Goal: Consume media (video, audio): Consume media (video, audio)

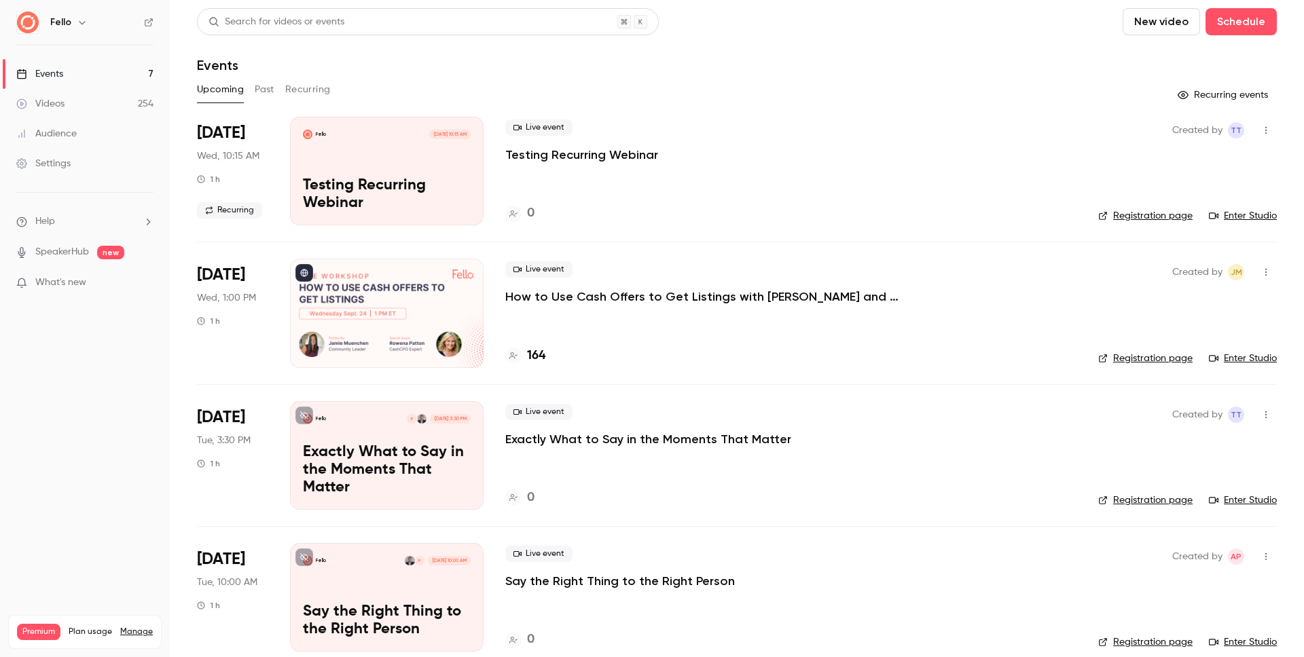
click at [259, 90] on button "Past" at bounding box center [265, 90] width 20 height 22
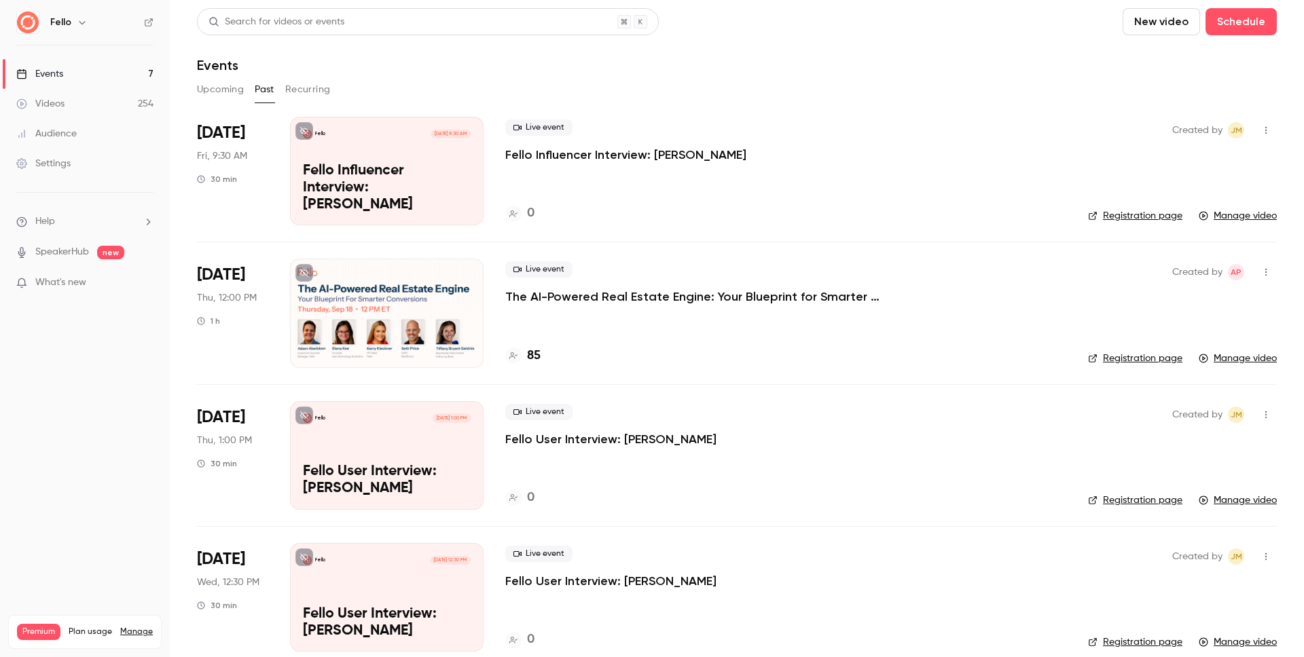
click at [85, 103] on link "Videos 254" at bounding box center [85, 104] width 170 height 30
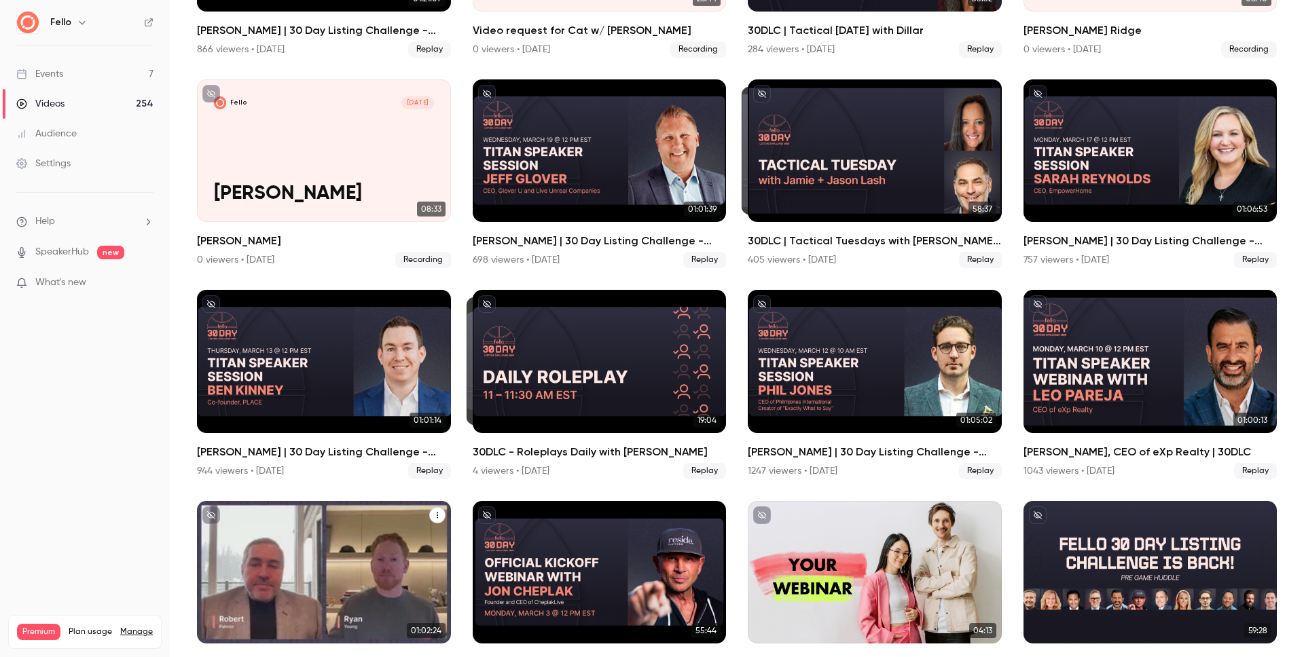
scroll to position [5190, 0]
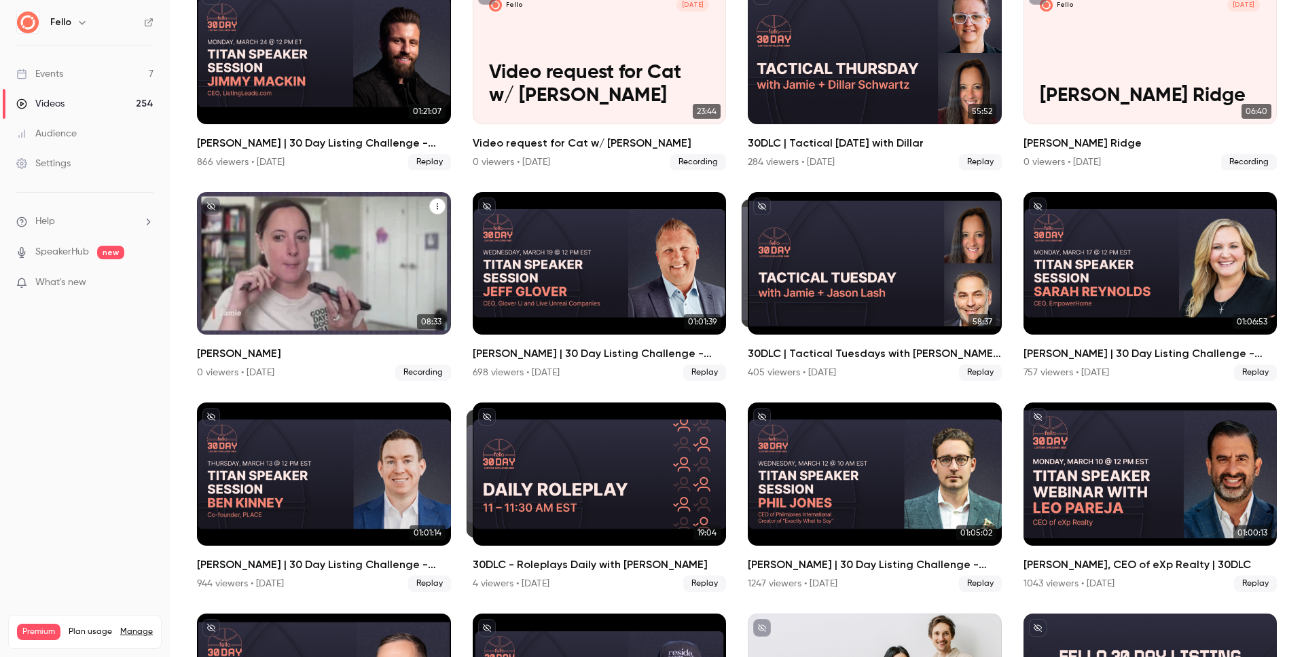
click at [342, 228] on div "Fello [DATE] [PERSON_NAME]" at bounding box center [324, 263] width 254 height 143
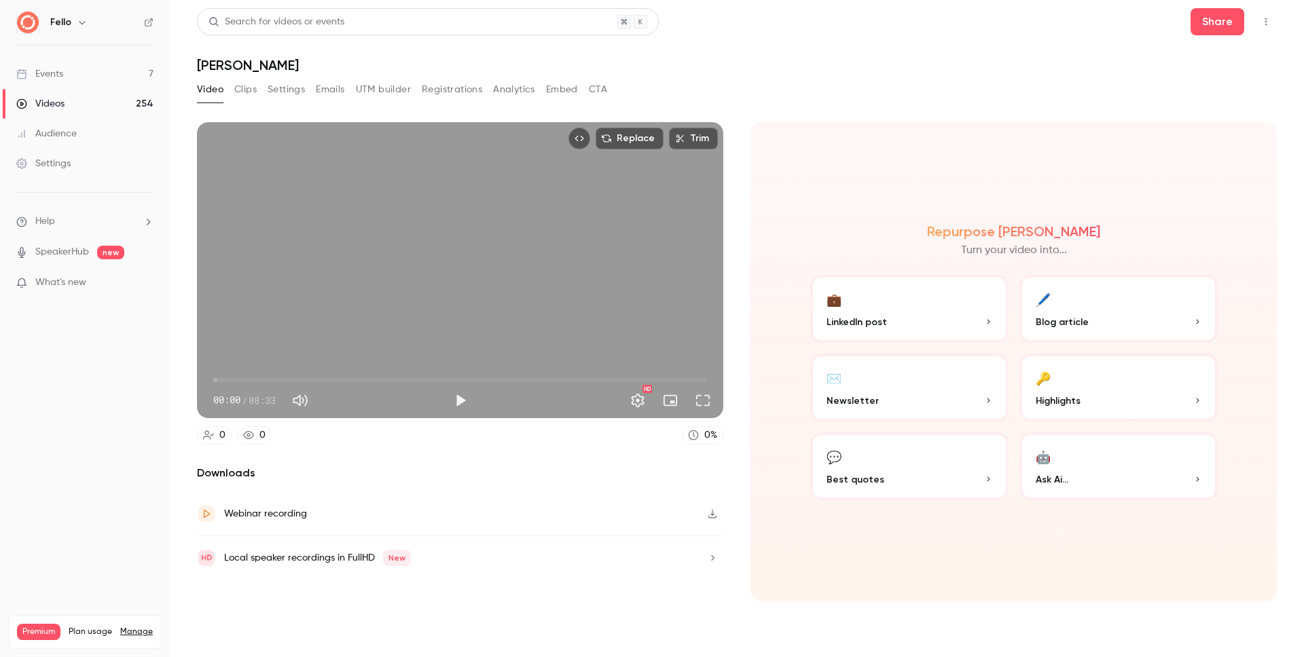
click at [240, 87] on button "Clips" at bounding box center [245, 90] width 22 height 22
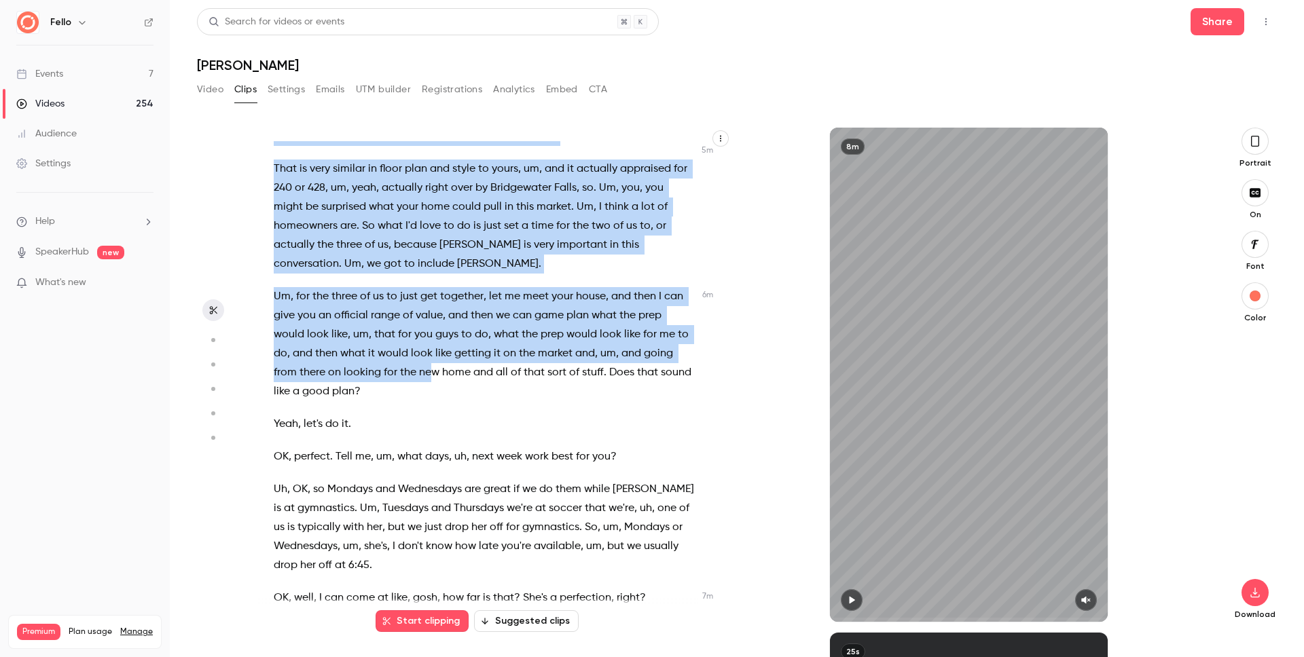
scroll to position [2316, 0]
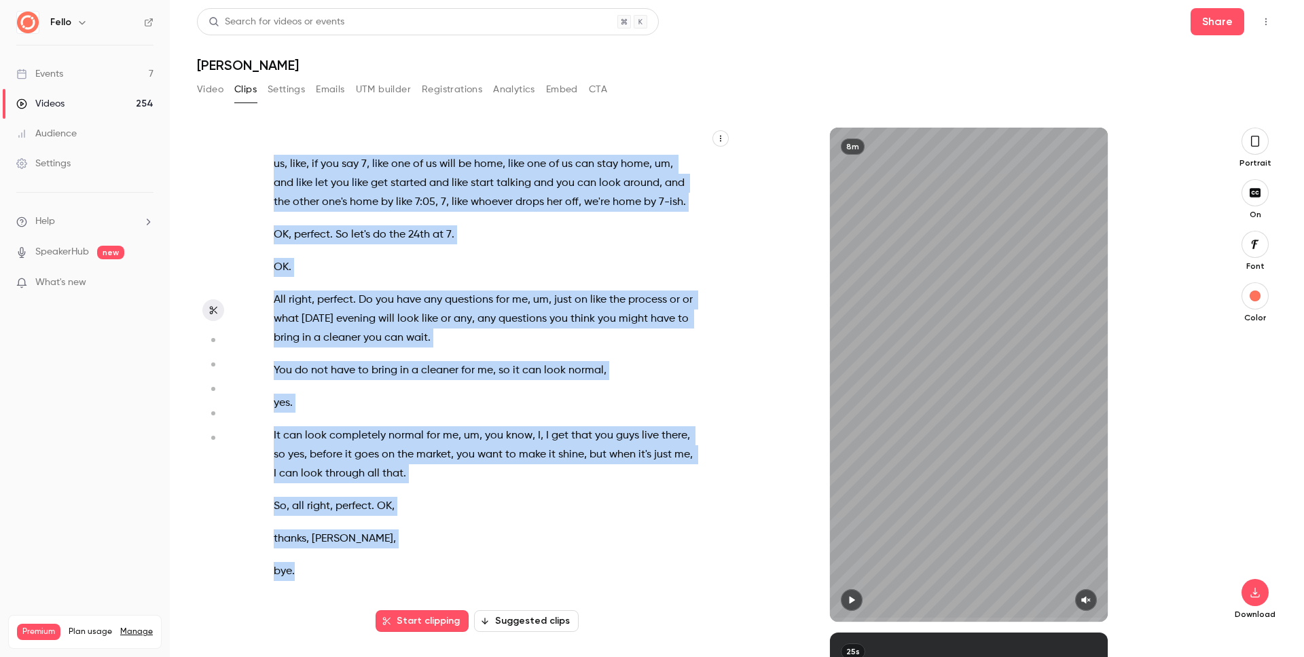
drag, startPoint x: 286, startPoint y: 153, endPoint x: 476, endPoint y: 575, distance: 462.7
click at [475, 575] on div "Hey this is . Hey [PERSON_NAME] , this is [PERSON_NAME] . How are you ? Good , …" at bounding box center [491, 381] width 468 height 481
copy div "Hey this is . Hey [PERSON_NAME] , this is [PERSON_NAME] . How are you ? Good , …"
click at [586, 292] on span "on" at bounding box center [581, 300] width 13 height 19
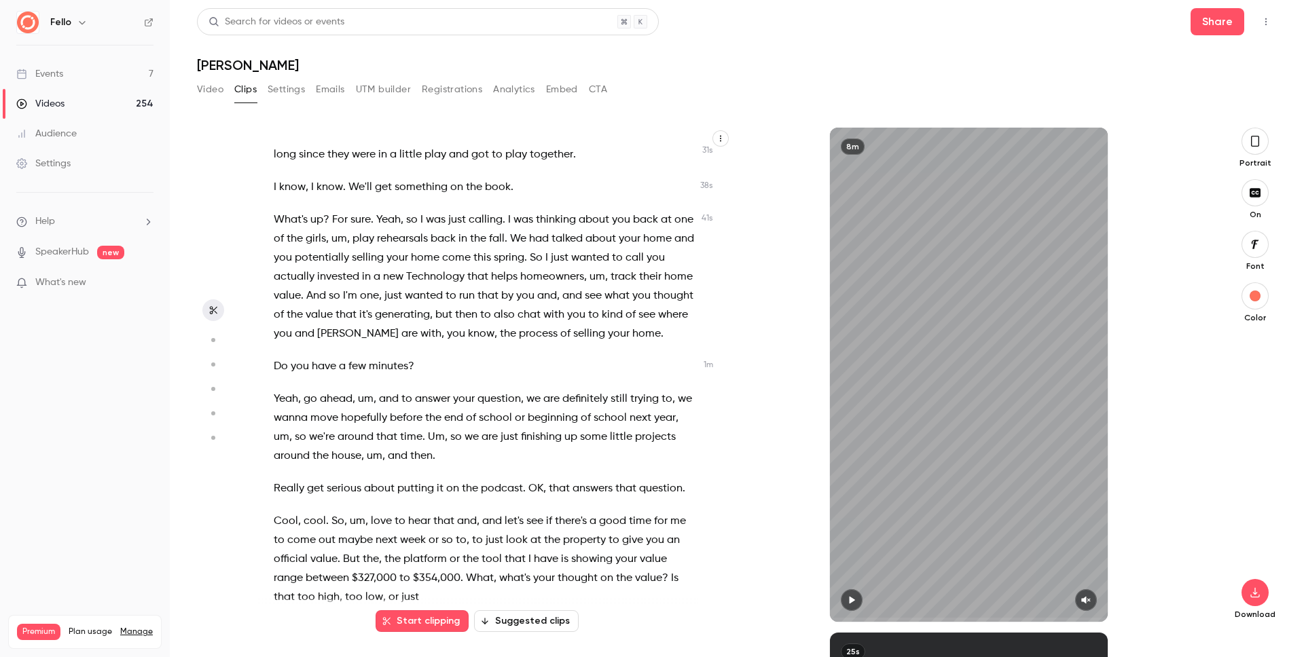
scroll to position [188, 0]
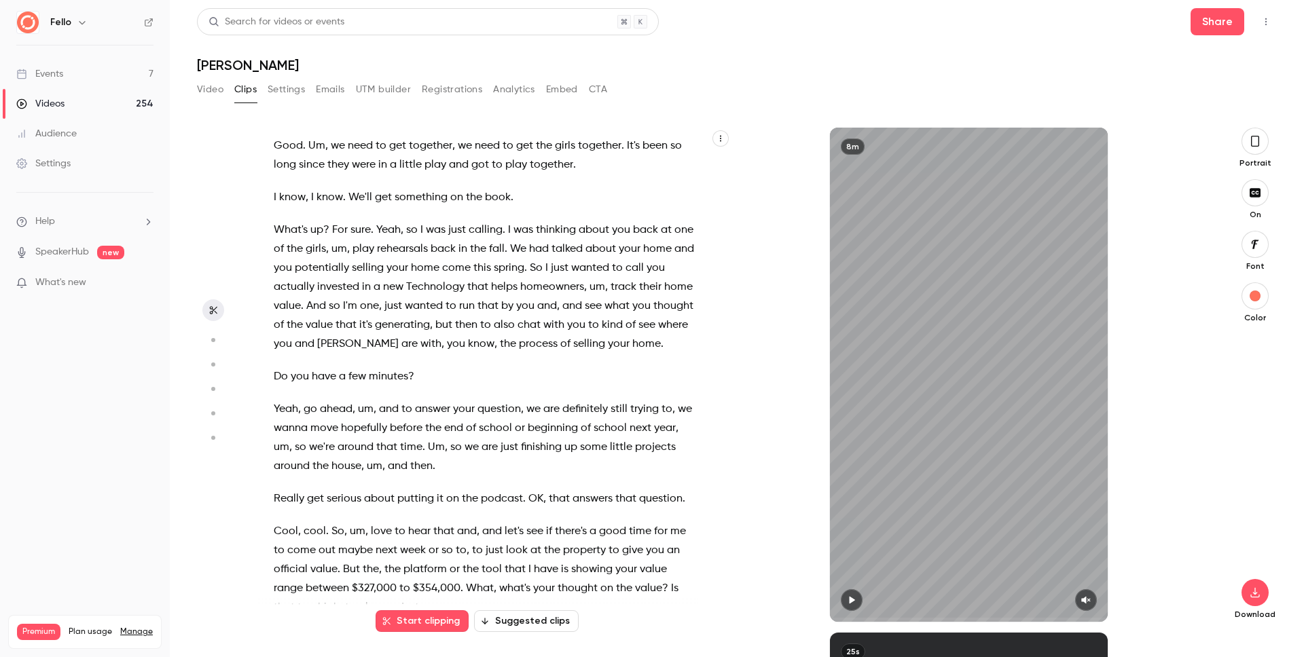
click at [398, 303] on p "What's up ? For sure . Yeah , so I was just calling . I was thinking about you …" at bounding box center [484, 287] width 420 height 133
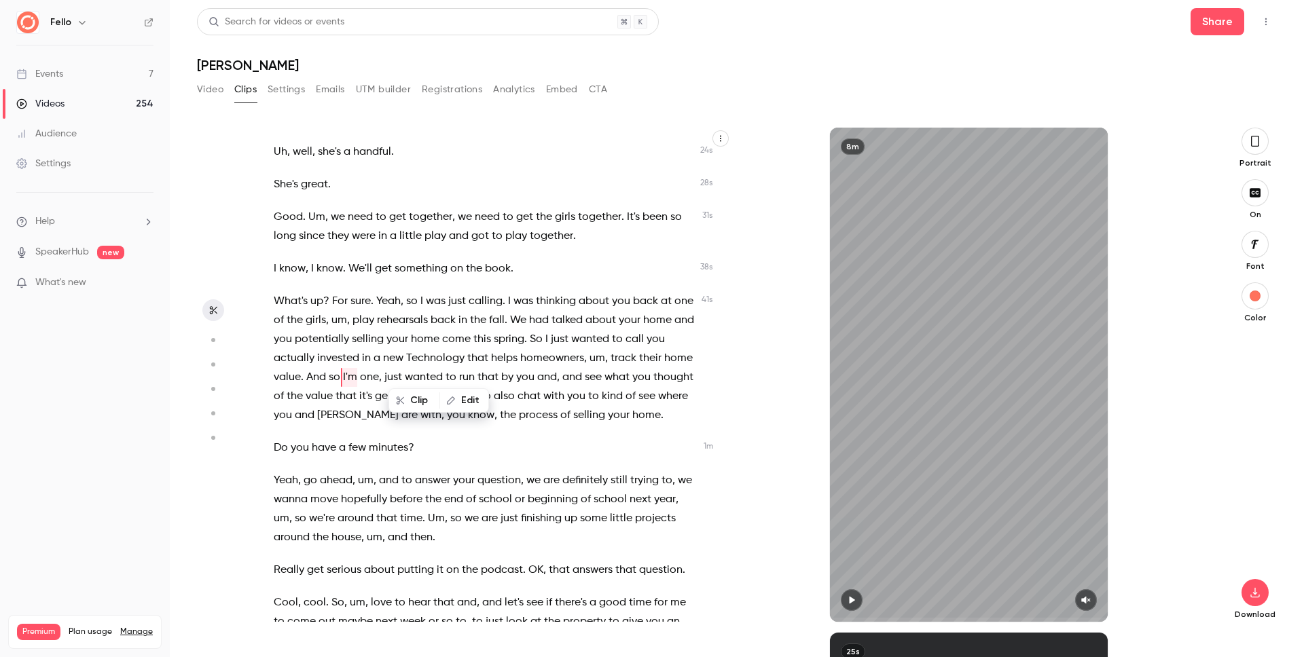
scroll to position [113, 0]
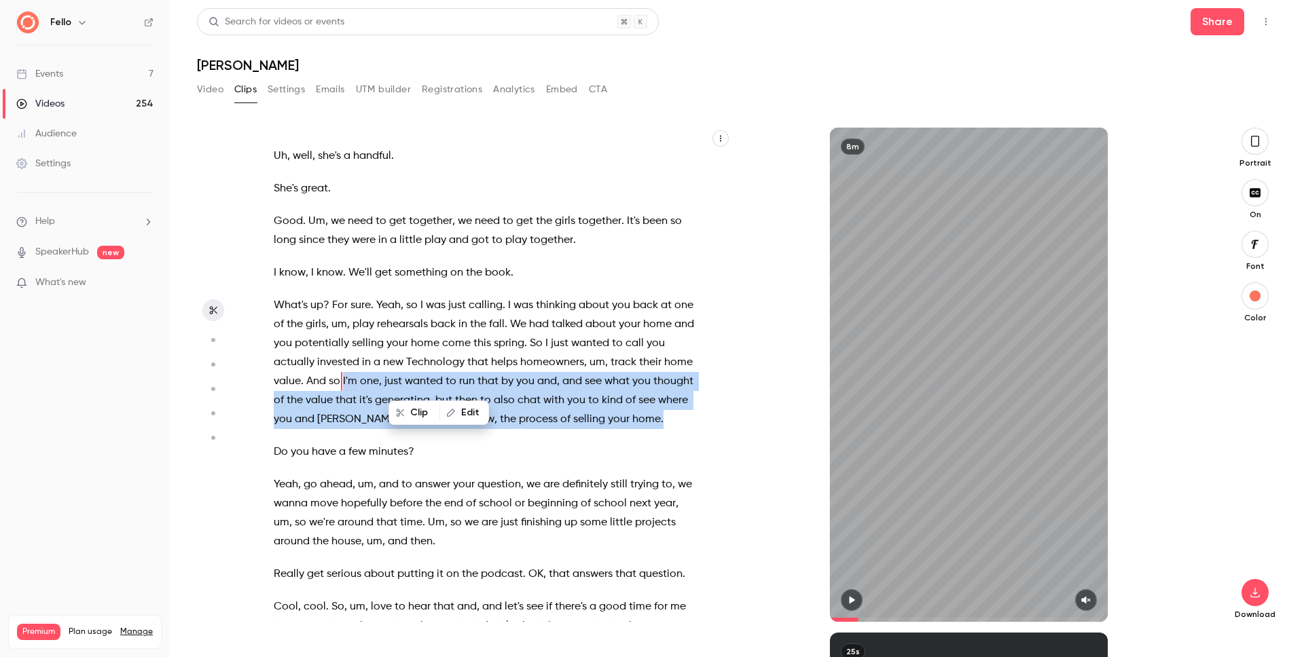
drag, startPoint x: 399, startPoint y: 383, endPoint x: 333, endPoint y: 435, distance: 84.6
click at [318, 429] on p "What's up ? For sure . Yeah , so I was just calling . I was thinking about you …" at bounding box center [484, 362] width 420 height 133
click at [327, 471] on button "Clip 11 s" at bounding box center [325, 470] width 65 height 22
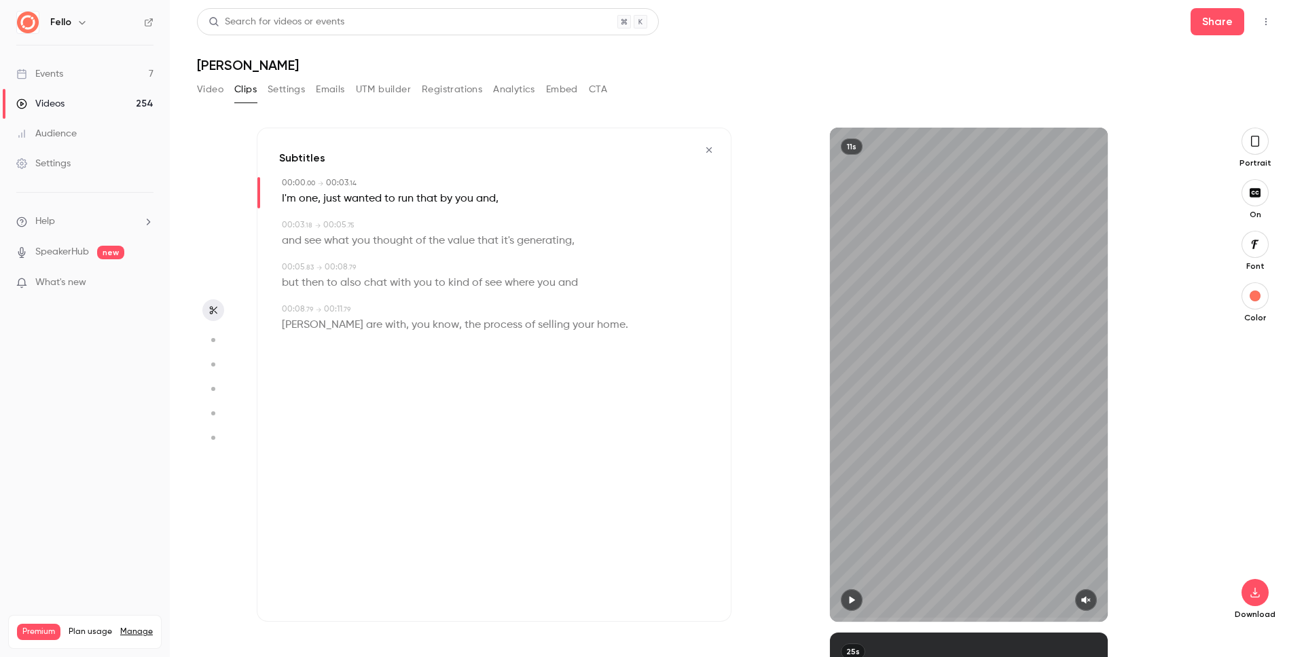
click at [855, 598] on icon "button" at bounding box center [851, 601] width 11 height 10
drag, startPoint x: 1086, startPoint y: 600, endPoint x: 1074, endPoint y: 602, distance: 12.5
click at [1086, 600] on icon "button" at bounding box center [1086, 601] width 11 height 10
drag, startPoint x: 846, startPoint y: 620, endPoint x: 812, endPoint y: 620, distance: 34.0
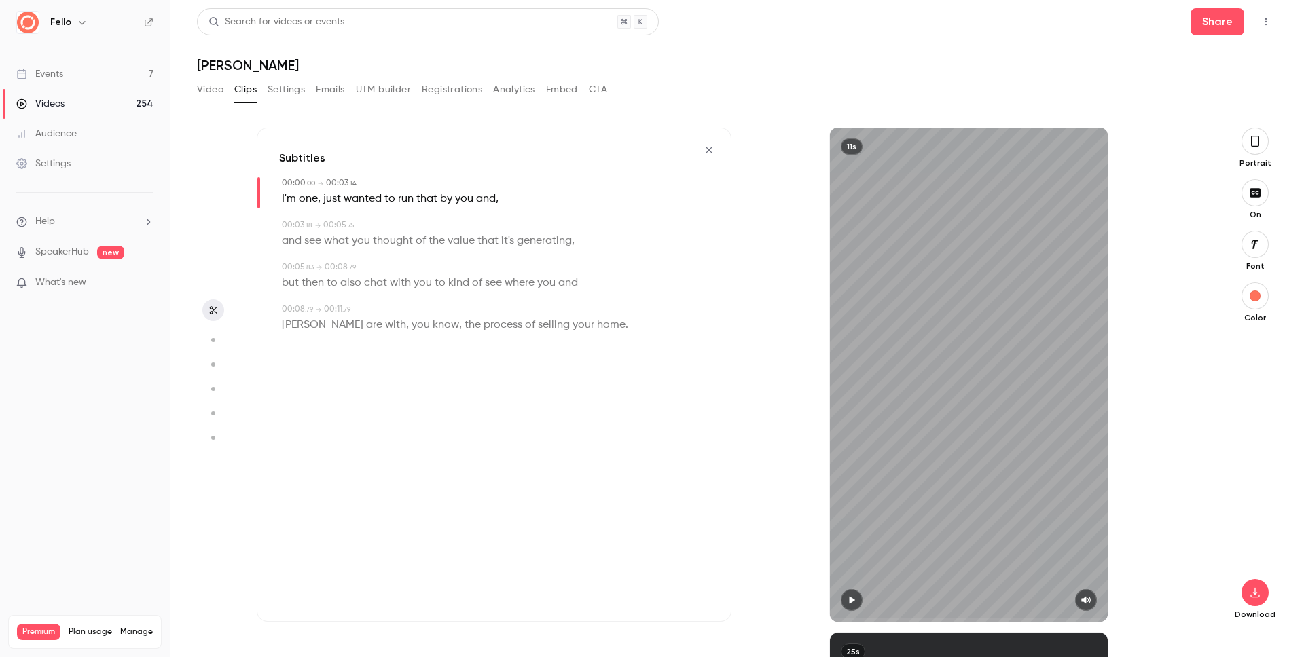
click at [812, 620] on div "11s" at bounding box center [968, 375] width 475 height 494
click at [863, 602] on div at bounding box center [969, 601] width 278 height 22
click at [850, 601] on icon "button" at bounding box center [851, 600] width 5 height 7
click at [851, 596] on icon "button" at bounding box center [851, 601] width 11 height 10
click at [847, 598] on icon "button" at bounding box center [851, 601] width 11 height 10
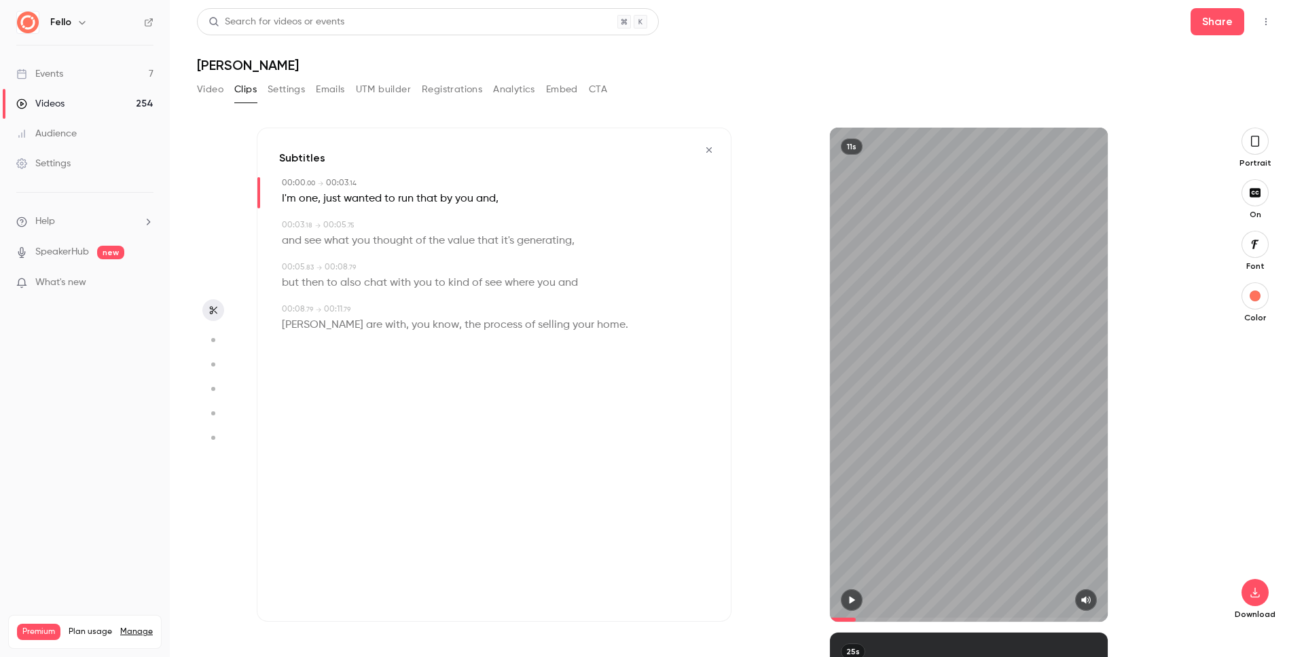
click at [1250, 140] on icon "button" at bounding box center [1255, 141] width 11 height 15
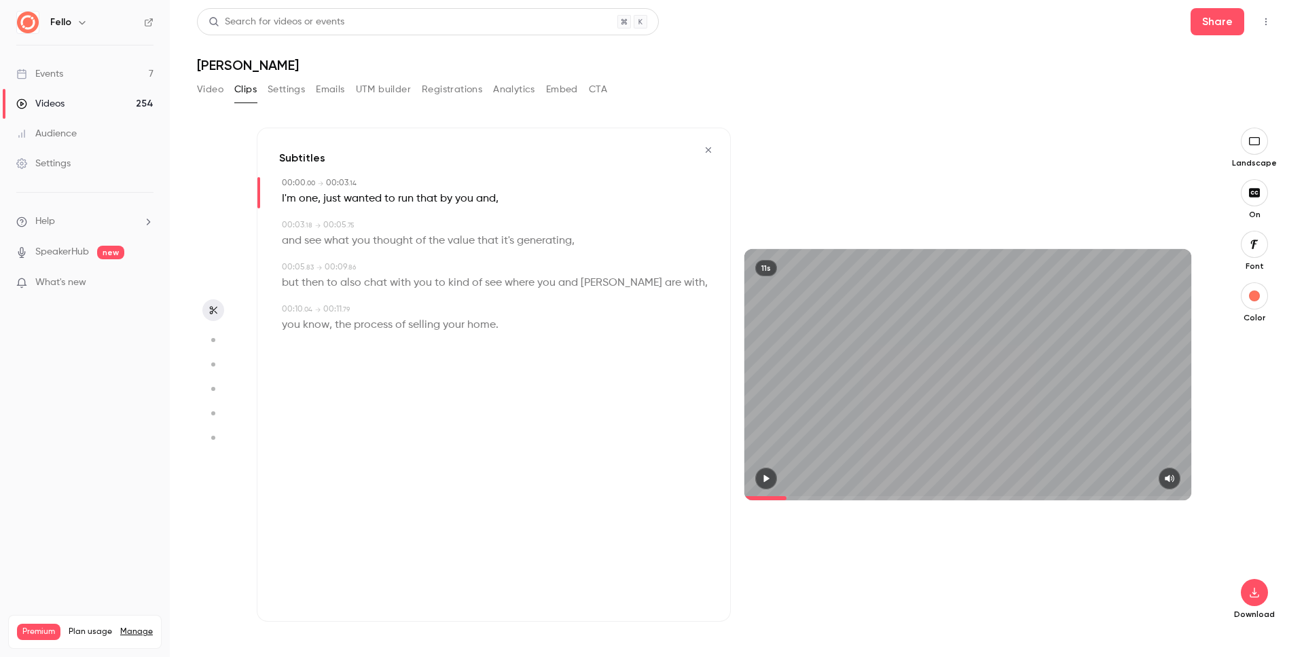
click at [1252, 189] on icon "button" at bounding box center [1254, 192] width 11 height 9
click at [1256, 600] on button "button" at bounding box center [1254, 592] width 27 height 27
click at [1157, 584] on span "High quality requires longer processing" at bounding box center [1152, 581] width 155 height 14
click at [234, 86] on button "Clips" at bounding box center [245, 90] width 22 height 22
click at [708, 151] on icon "button" at bounding box center [708, 149] width 5 height 5
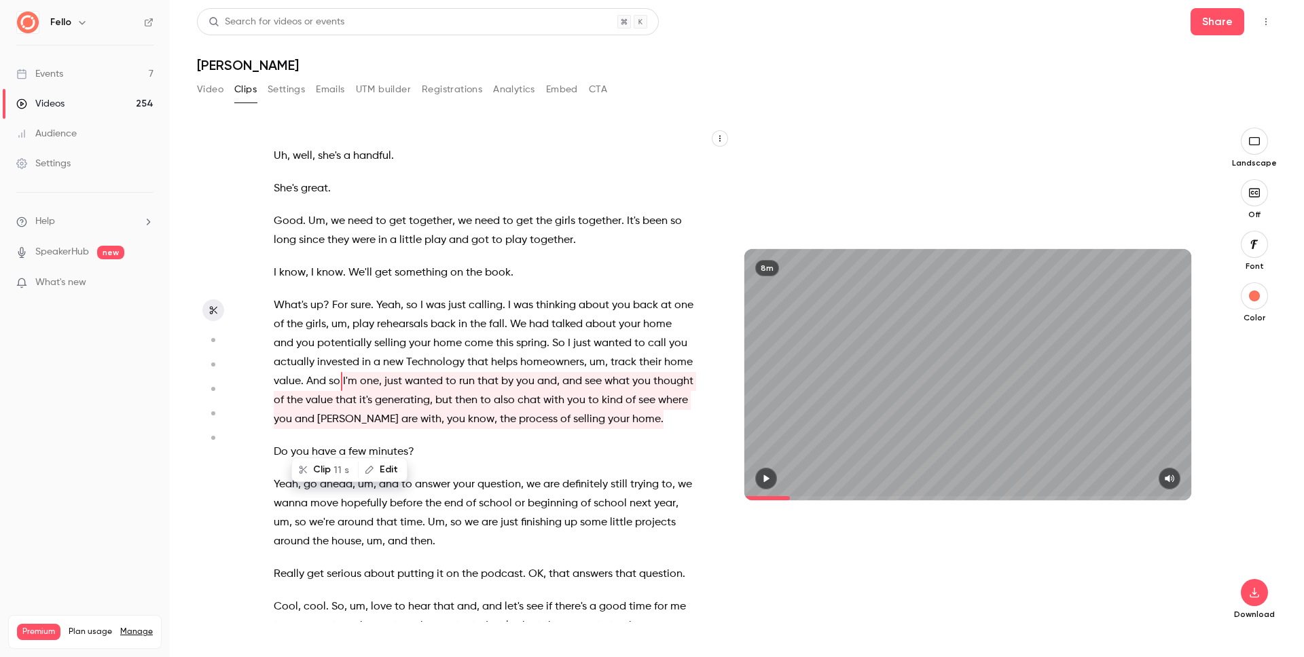
drag, startPoint x: 420, startPoint y: 304, endPoint x: 427, endPoint y: 311, distance: 10.1
click at [427, 311] on p "What's up ? For sure . Yeah , so I was just calling . I was thinking about you …" at bounding box center [484, 362] width 420 height 133
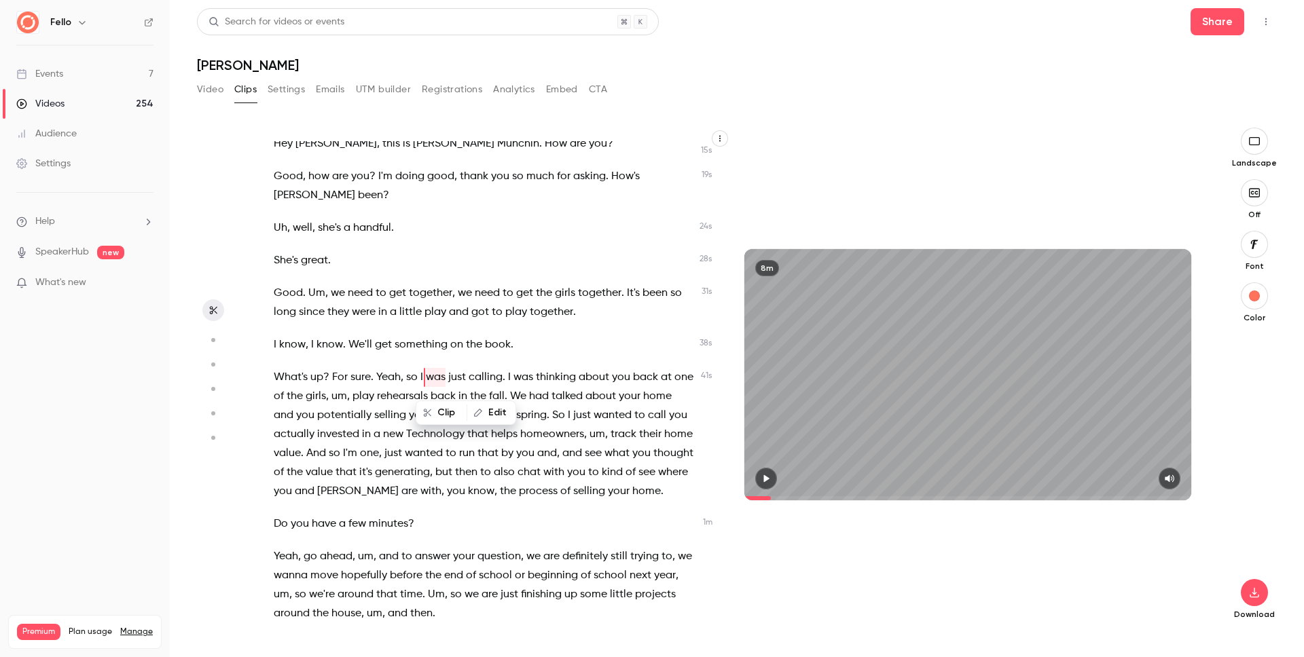
scroll to position [37, 0]
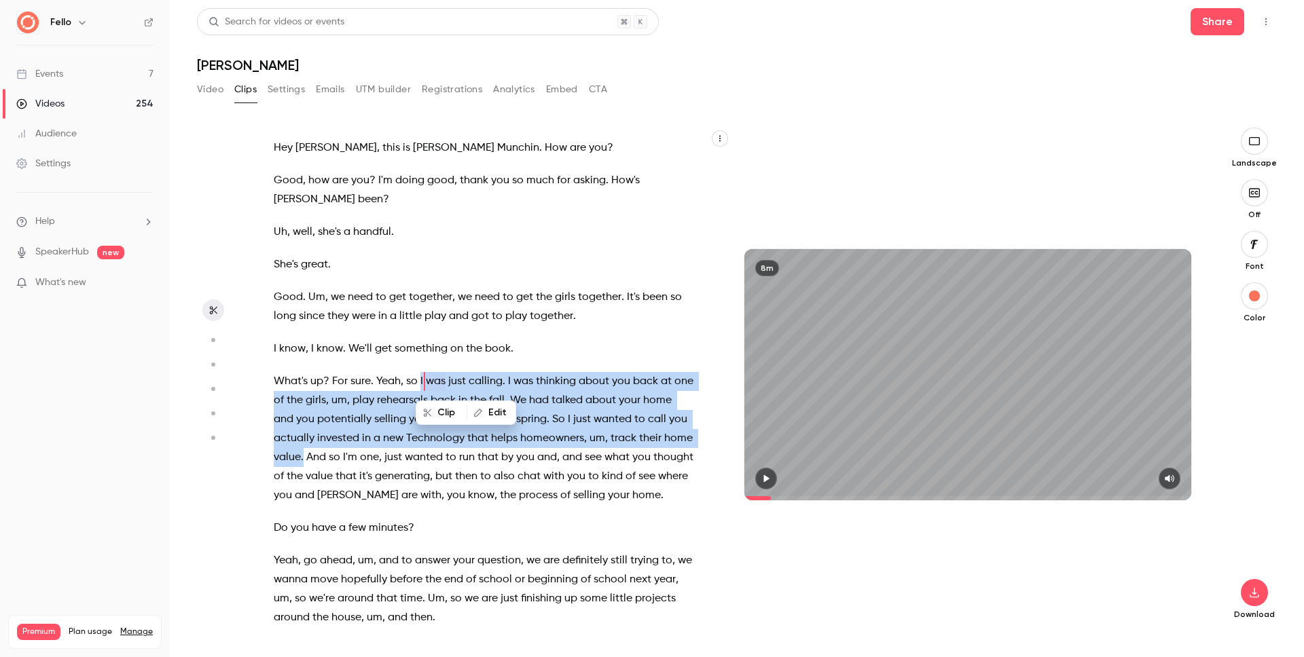
drag, startPoint x: 421, startPoint y: 382, endPoint x: 360, endPoint y: 456, distance: 96.0
click at [360, 456] on p "What's up ? For sure . Yeah , so I was just calling . I was thinking about you …" at bounding box center [484, 438] width 420 height 133
click at [374, 485] on button "Clip 21 s" at bounding box center [381, 489] width 66 height 22
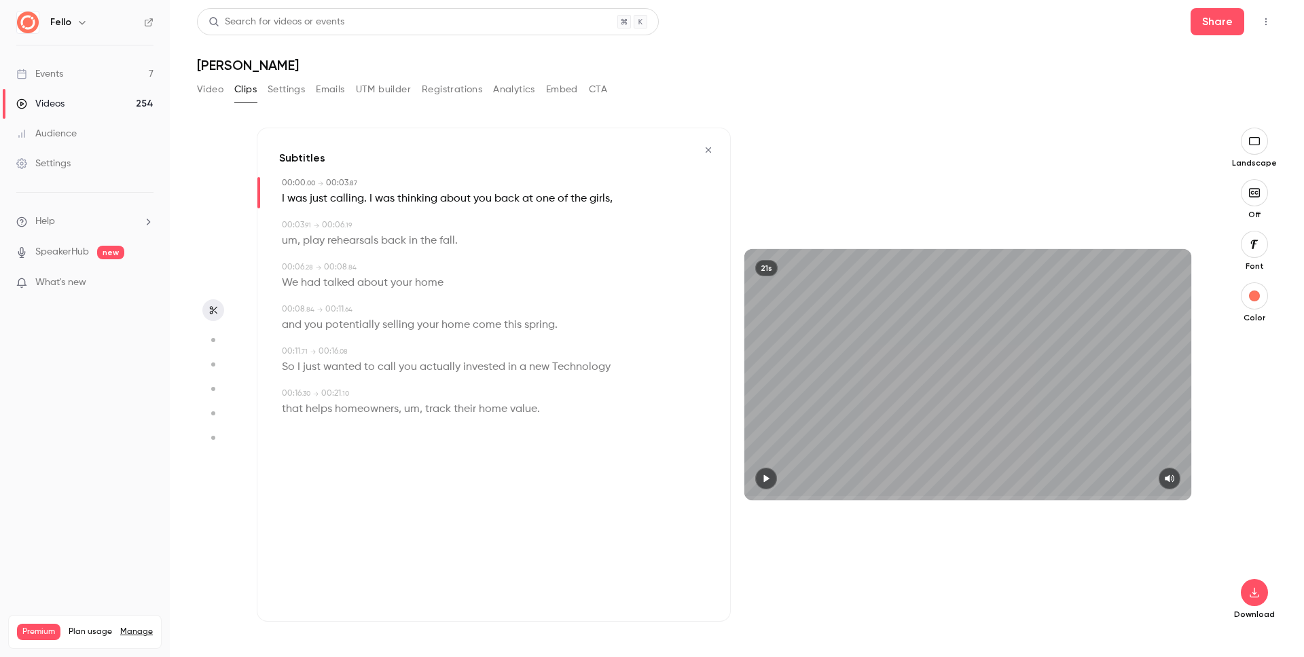
click at [767, 477] on icon "button" at bounding box center [766, 478] width 5 height 7
click at [708, 149] on icon "button" at bounding box center [708, 149] width 5 height 5
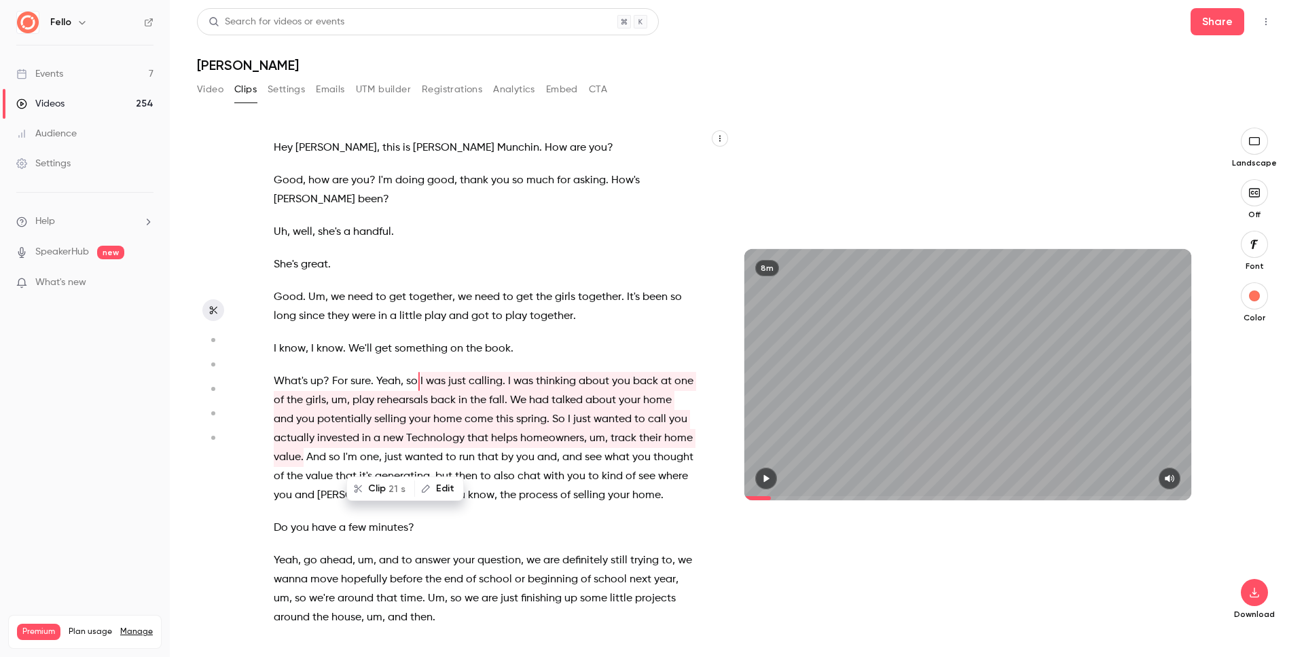
type input "****"
click at [204, 93] on button "Video" at bounding box center [210, 90] width 26 height 22
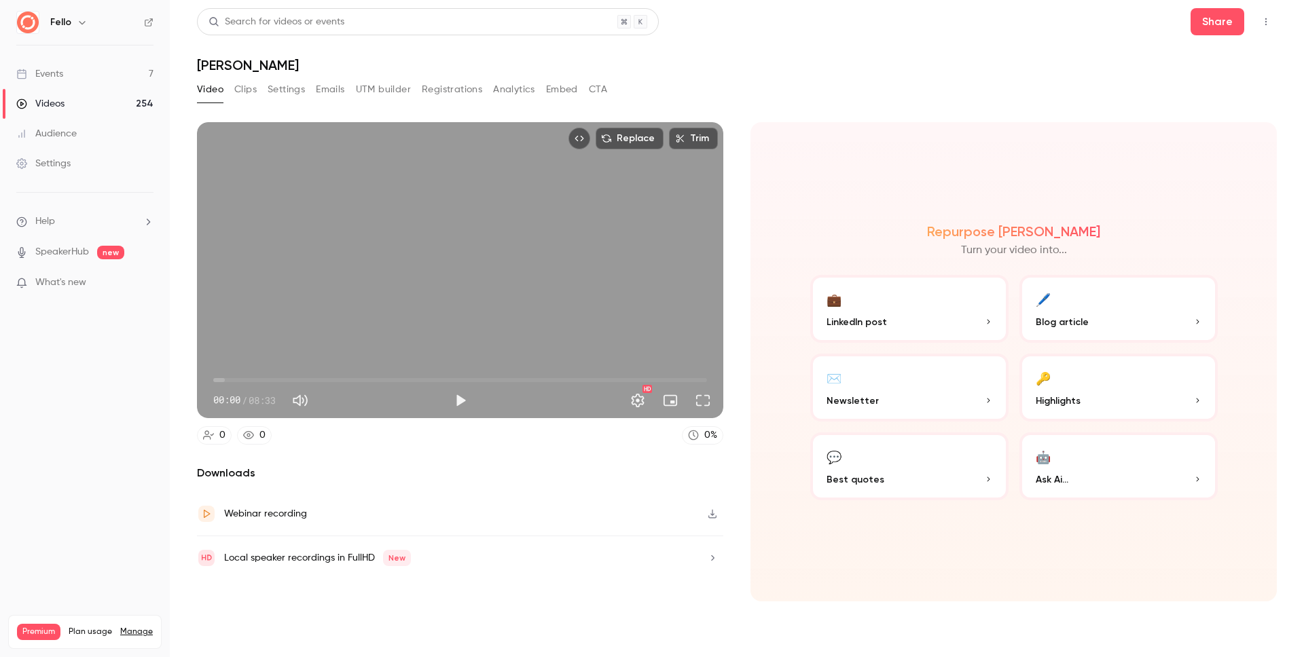
click at [713, 515] on icon "button" at bounding box center [712, 514] width 11 height 10
